Goal: Task Accomplishment & Management: Use online tool/utility

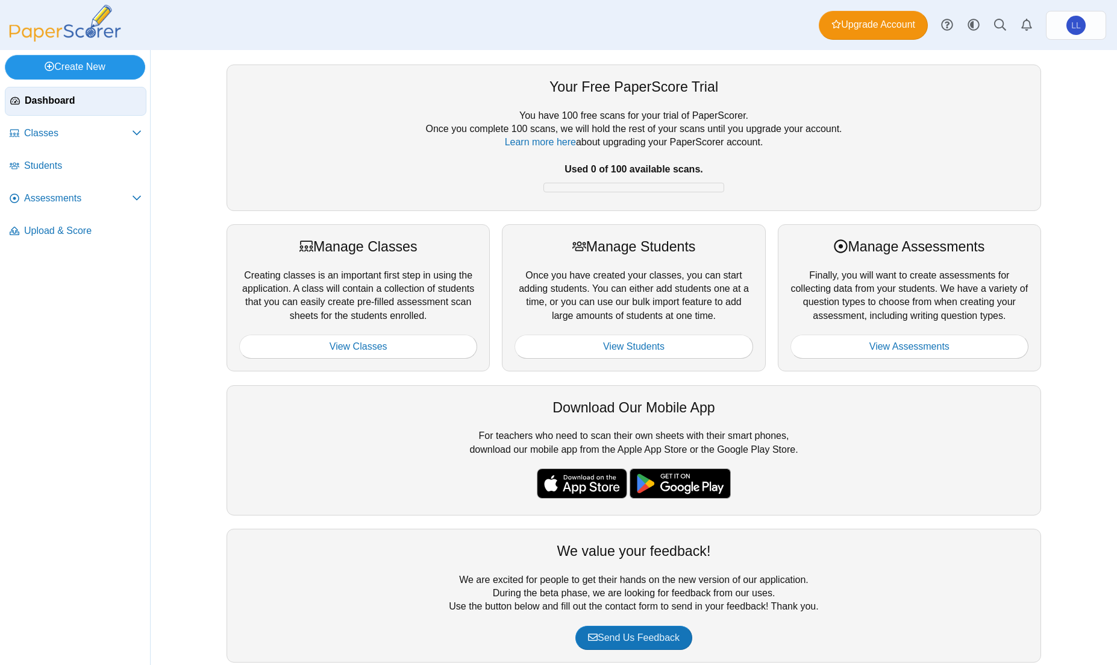
click at [95, 66] on link "Create New" at bounding box center [75, 67] width 140 height 24
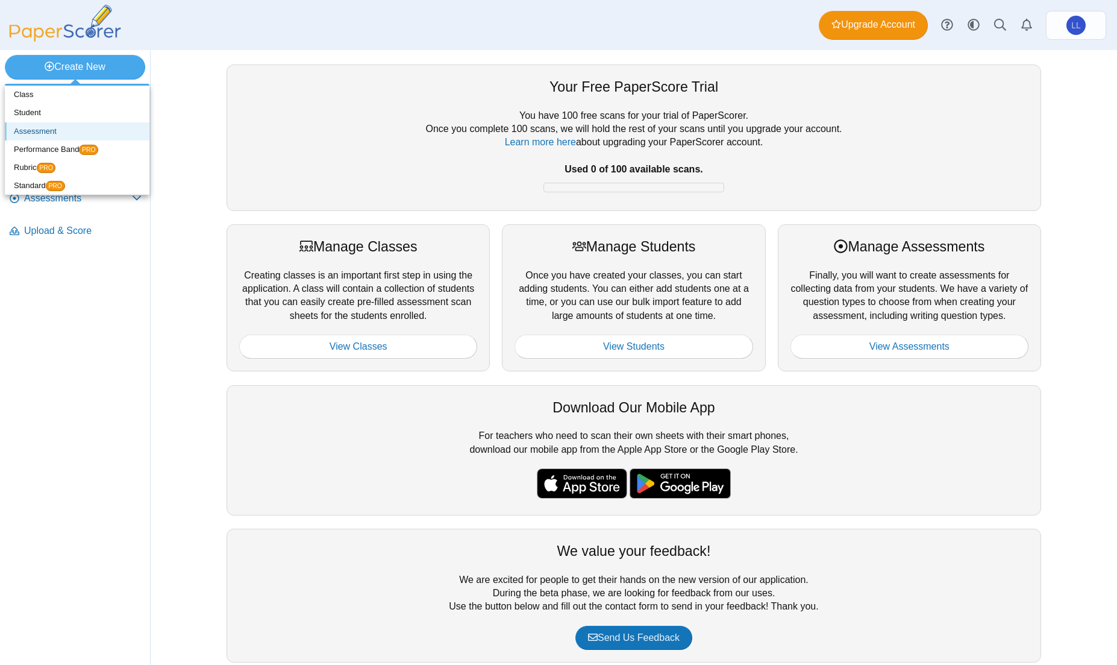
click at [32, 131] on link "Assessment" at bounding box center [77, 131] width 145 height 18
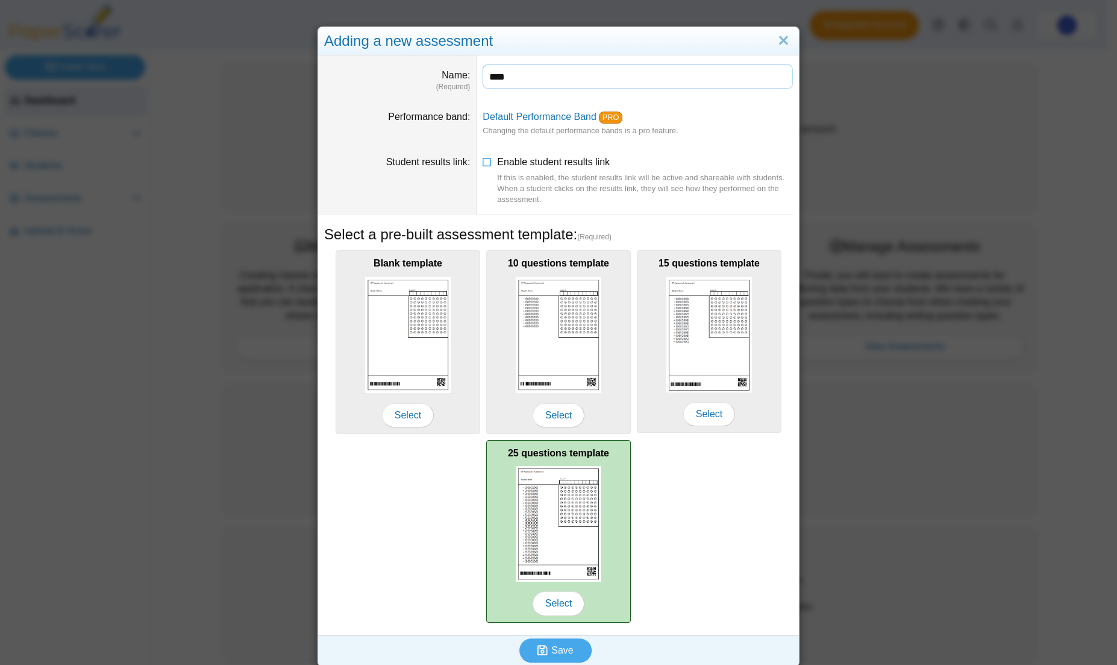
scroll to position [8, 0]
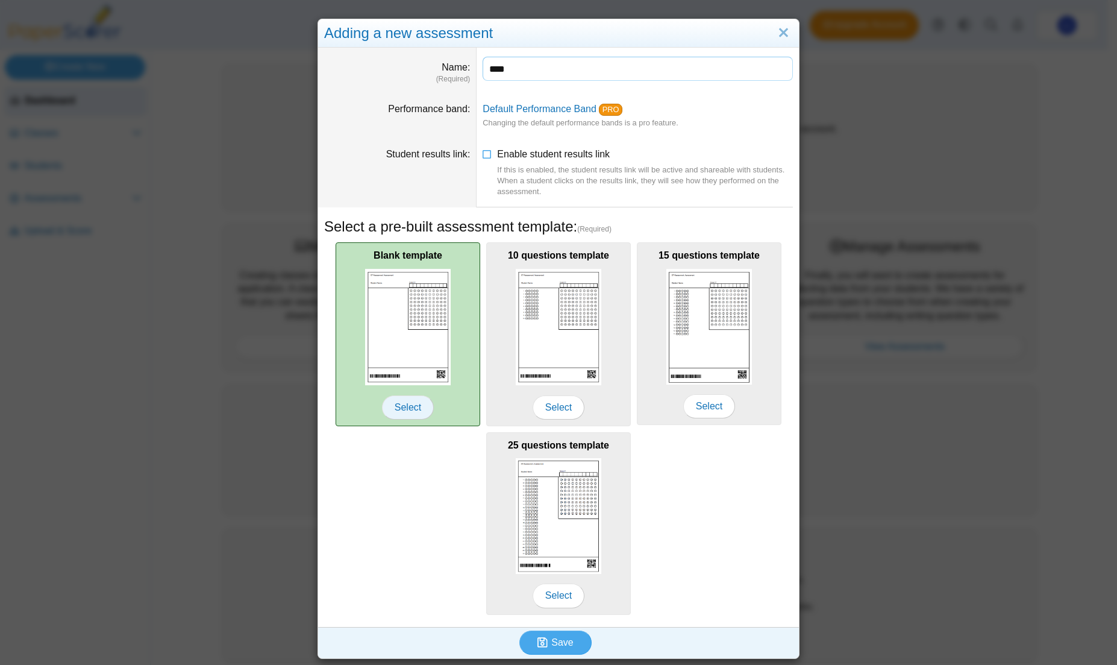
type input "****"
click at [403, 410] on span "Select" at bounding box center [408, 407] width 52 height 24
click at [410, 334] on img at bounding box center [408, 327] width 86 height 116
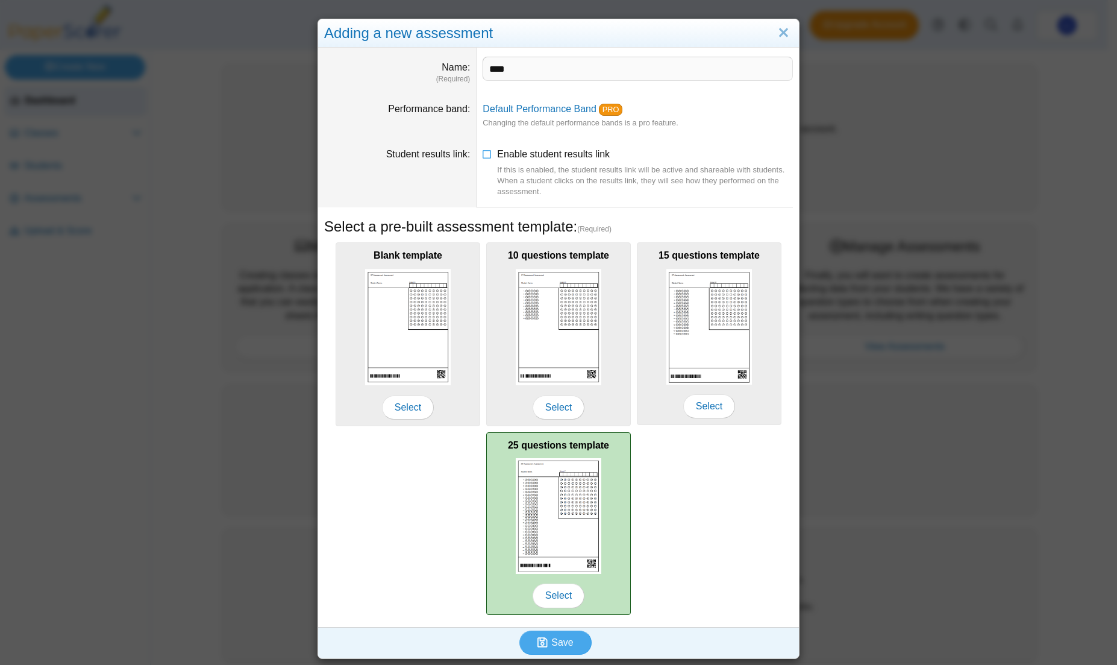
click at [565, 510] on img at bounding box center [559, 516] width 86 height 116
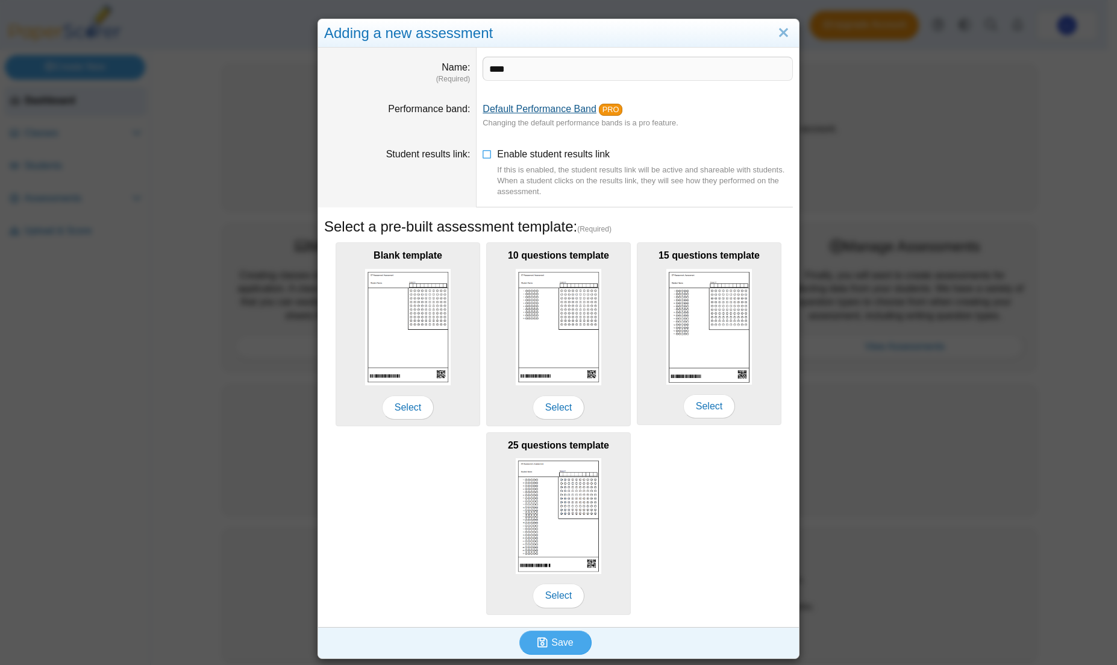
click at [514, 108] on link "Default Performance Band" at bounding box center [540, 109] width 114 height 10
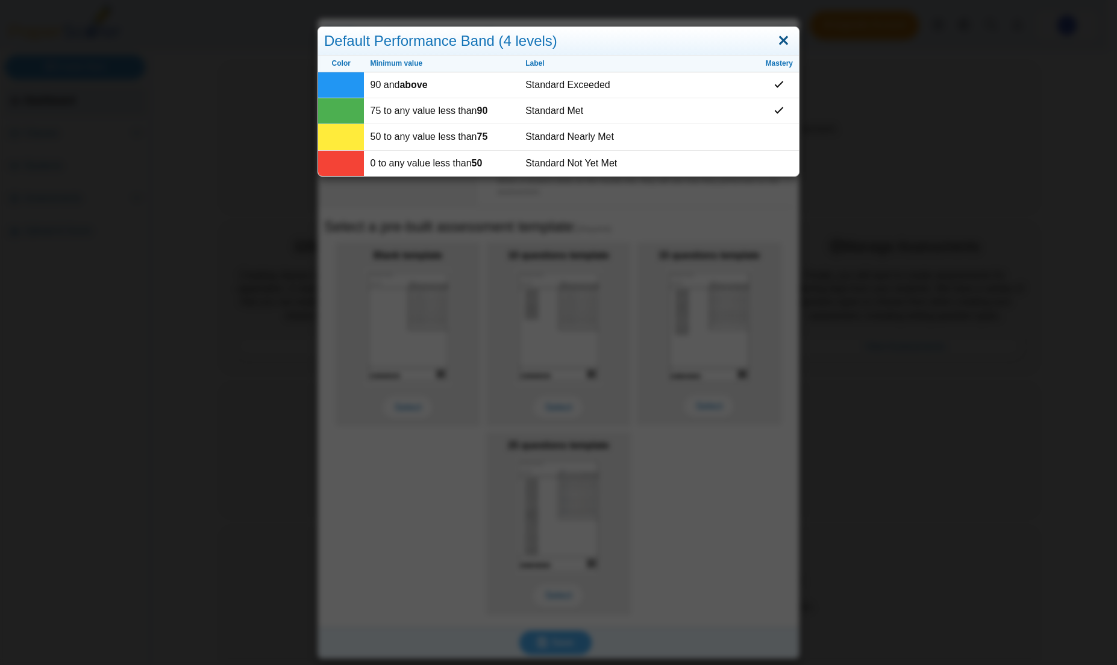
click at [782, 41] on link "Close" at bounding box center [783, 41] width 19 height 20
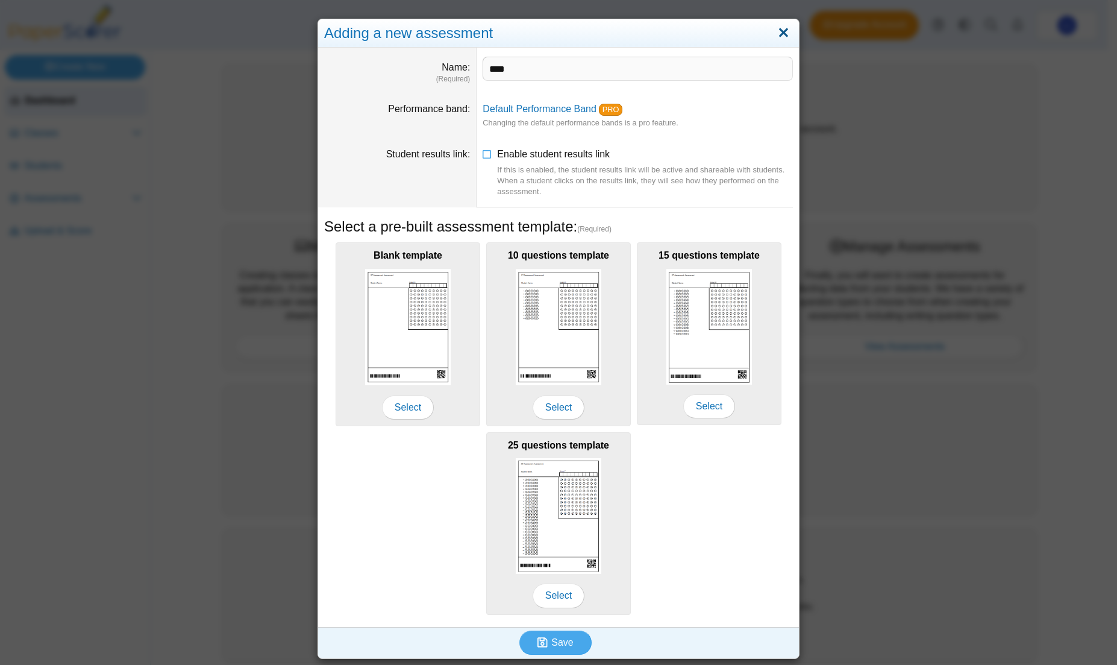
click at [781, 29] on link "Close" at bounding box center [783, 33] width 19 height 20
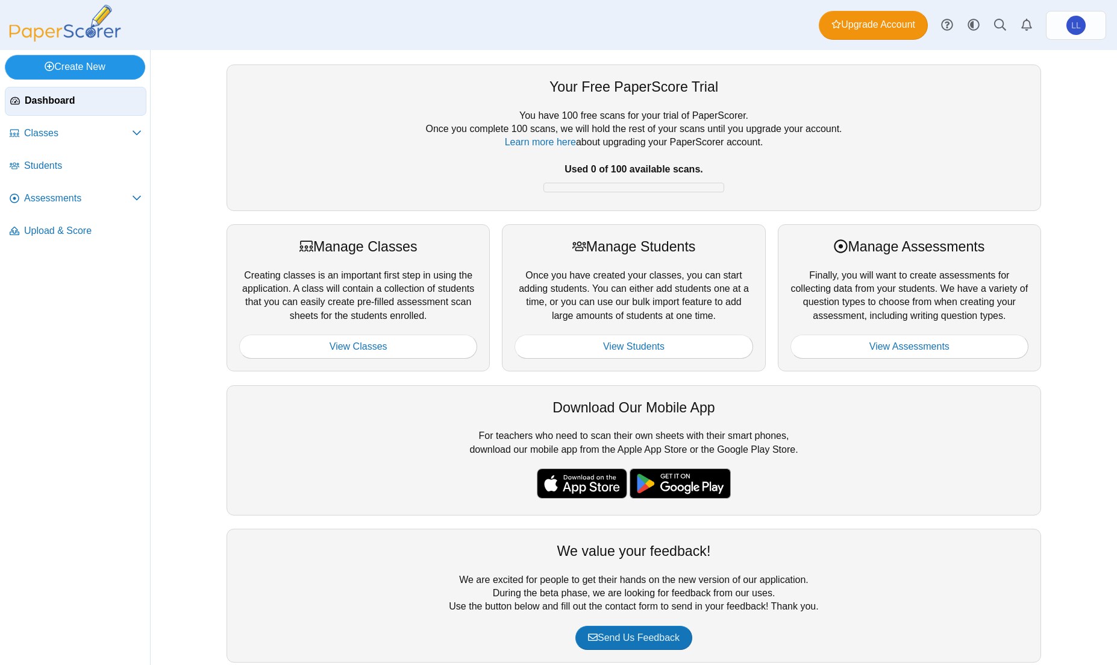
click at [64, 64] on link "Create New" at bounding box center [75, 67] width 140 height 24
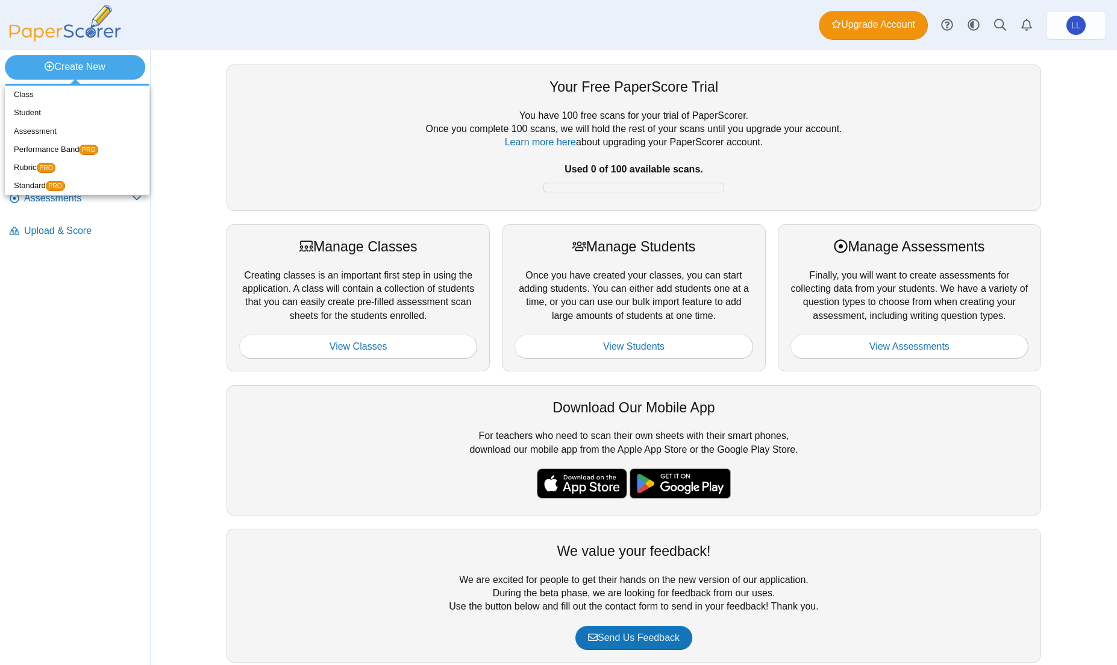
click at [683, 150] on div "You have 100 free scans for your trial of PaperScorer. Once you complete 100 sc…" at bounding box center [634, 153] width 790 height 89
click at [138, 193] on icon at bounding box center [137, 198] width 10 height 10
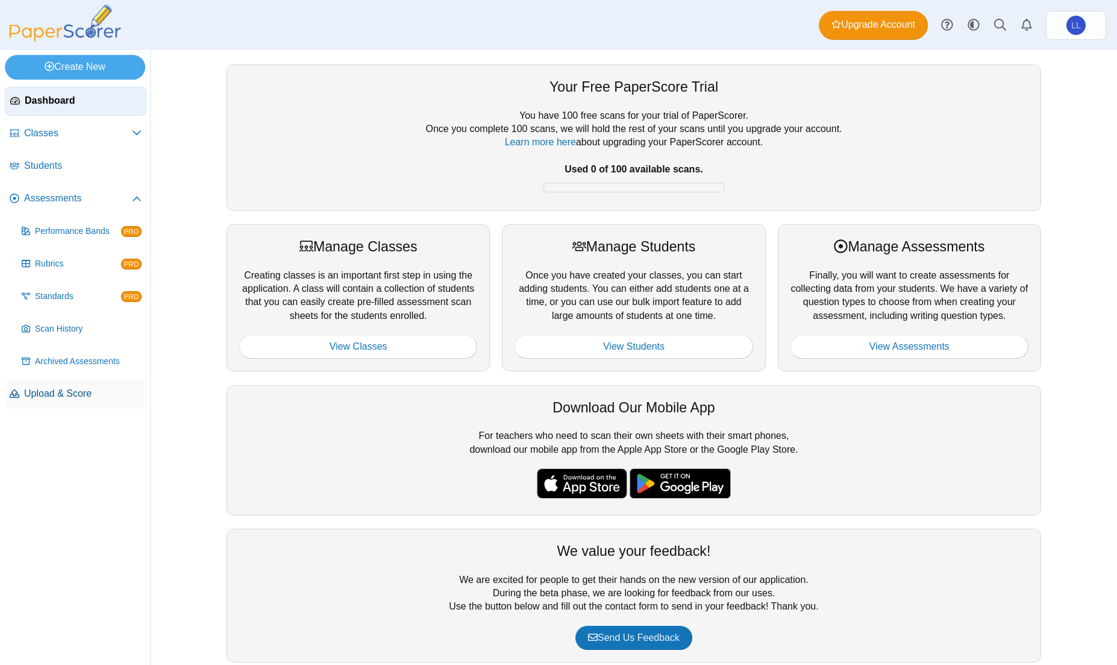
click at [63, 397] on span "Upload & Score" at bounding box center [83, 393] width 118 height 13
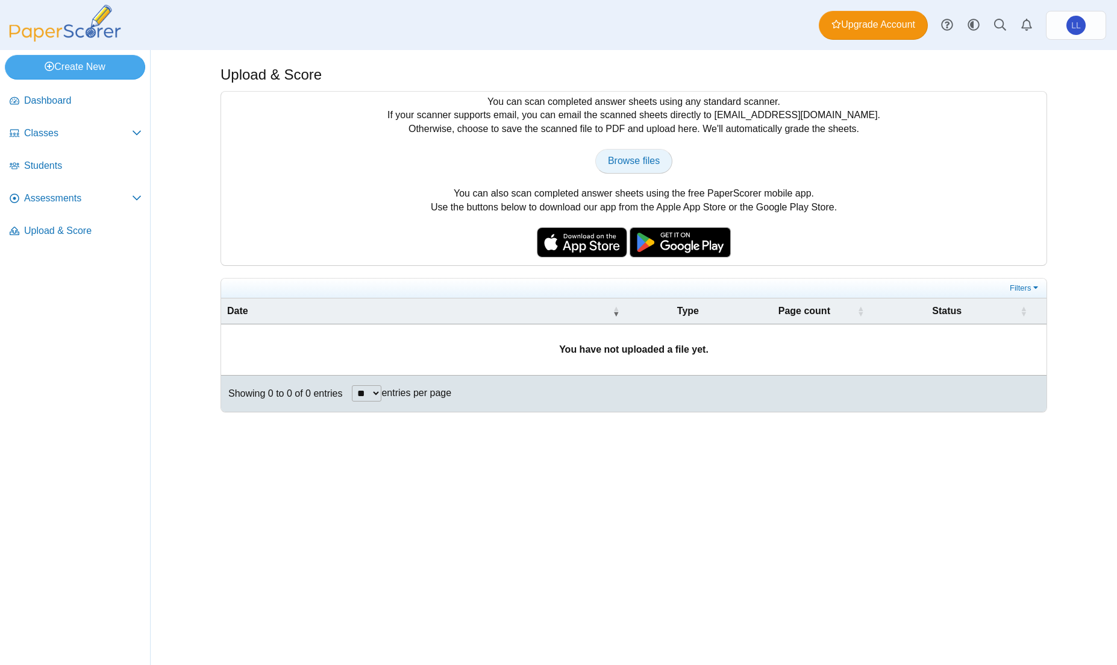
click at [624, 166] on span "Browse files" at bounding box center [634, 161] width 52 height 10
type input "**********"
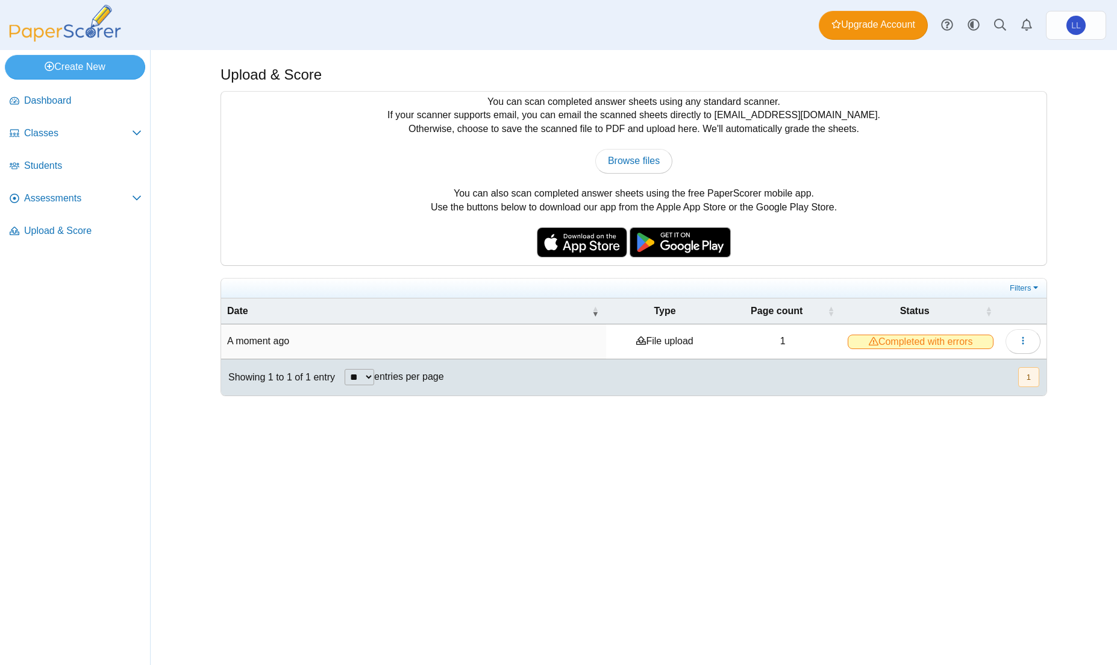
click at [802, 462] on div "Upload & Score You can scan completed answer sheets using any standard scanner.…" at bounding box center [634, 357] width 904 height 615
click at [918, 342] on span "Completed with errors" at bounding box center [921, 342] width 146 height 14
click at [1014, 341] on button "button" at bounding box center [1023, 341] width 35 height 24
click at [969, 341] on span "Completed with errors" at bounding box center [921, 342] width 146 height 14
click at [871, 338] on icon at bounding box center [874, 341] width 10 height 10
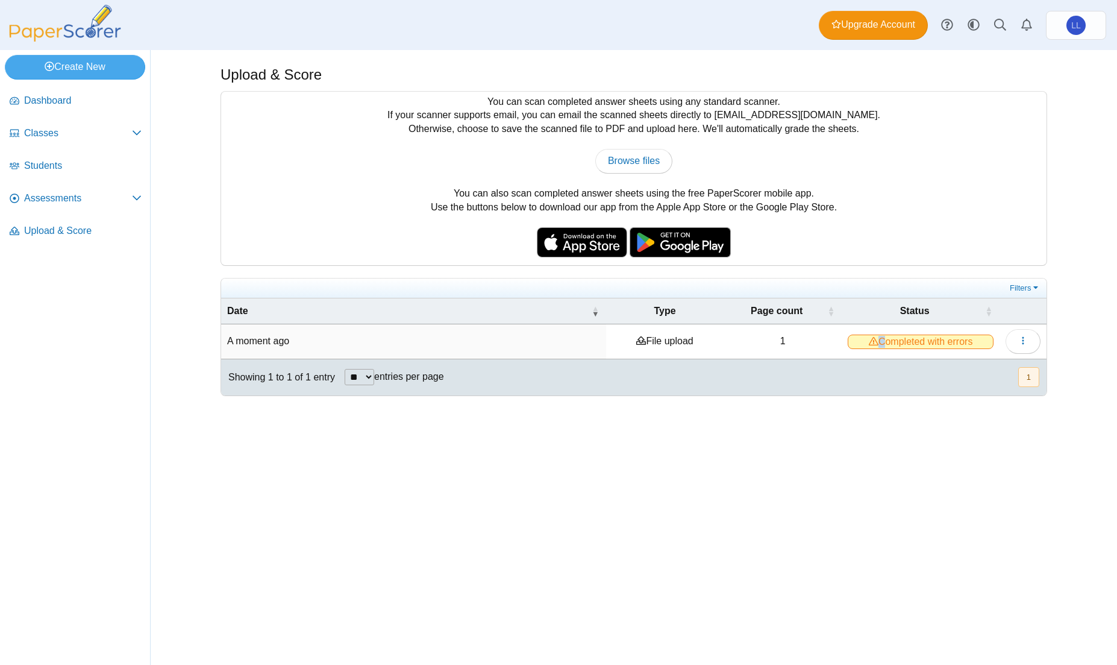
click at [871, 338] on icon at bounding box center [874, 341] width 10 height 10
click at [1021, 333] on button "button" at bounding box center [1023, 341] width 35 height 24
click at [997, 368] on link "View scanned pages" at bounding box center [968, 369] width 145 height 18
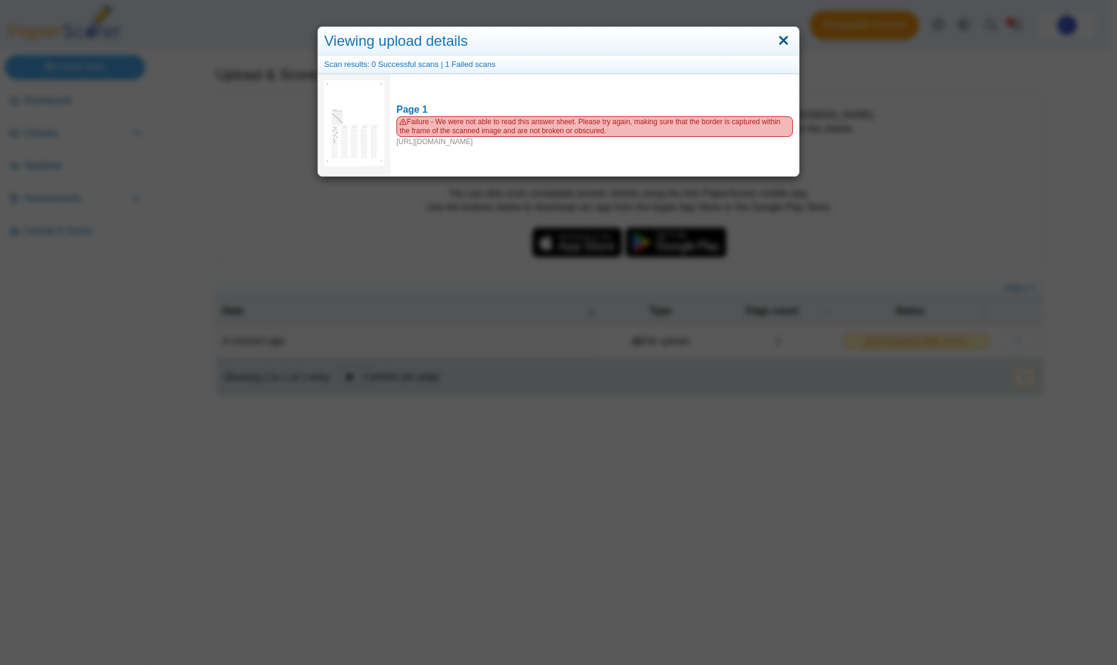
click at [777, 42] on link "Close" at bounding box center [783, 41] width 19 height 20
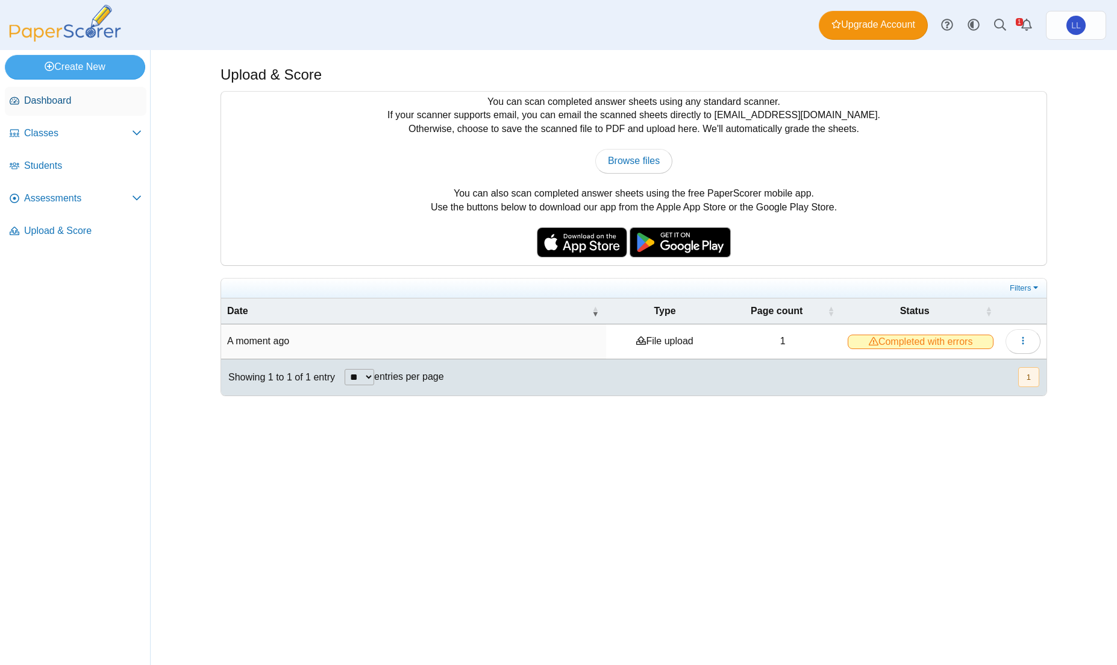
click at [57, 90] on link "Dashboard" at bounding box center [76, 101] width 142 height 29
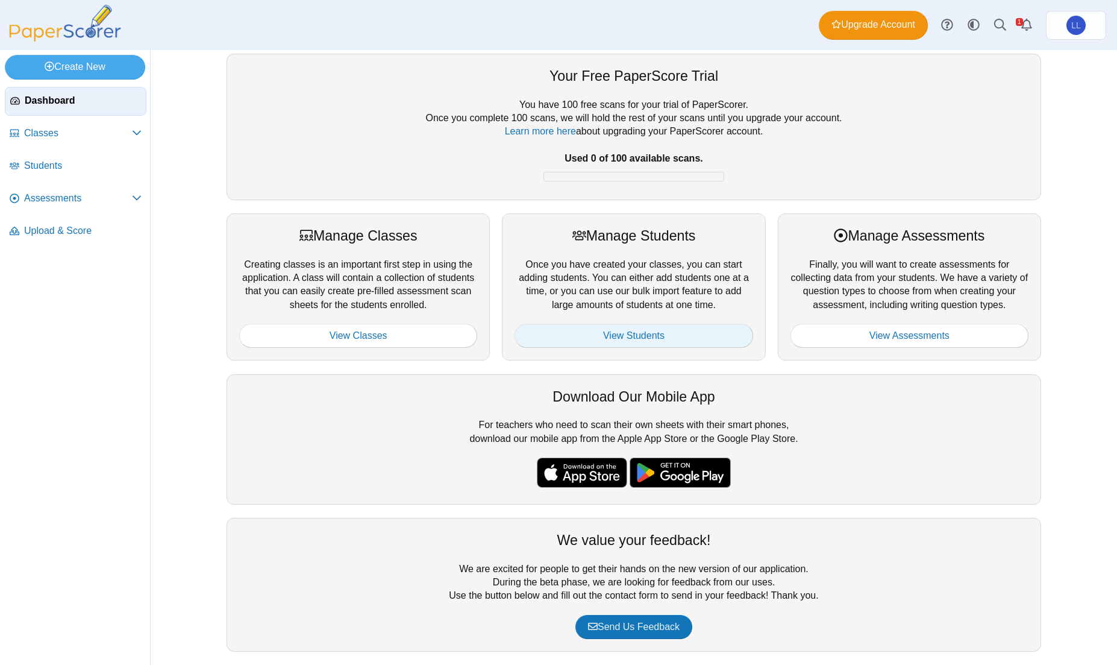
scroll to position [22, 0]
